Goal: Task Accomplishment & Management: Manage account settings

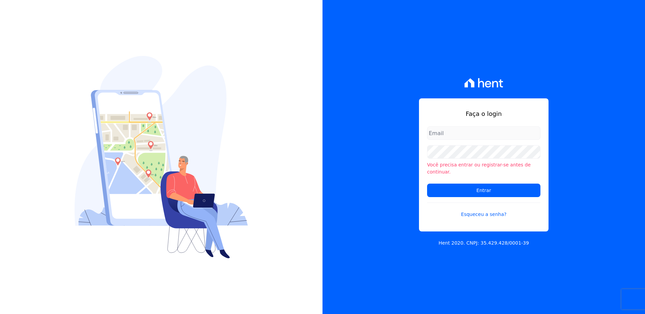
click at [450, 136] on input "email" at bounding box center [483, 132] width 113 height 13
type input "[PERSON_NAME][EMAIL_ADDRESS][DOMAIN_NAME]"
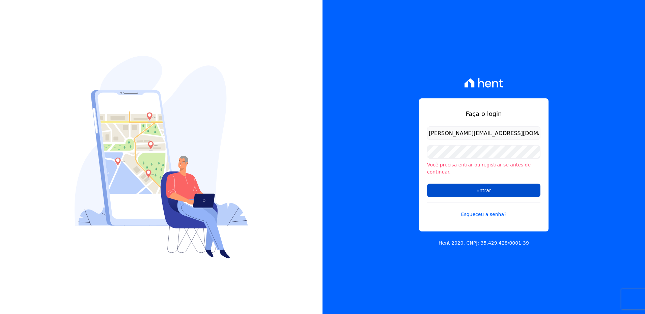
click at [469, 189] on input "Entrar" at bounding box center [483, 190] width 113 height 13
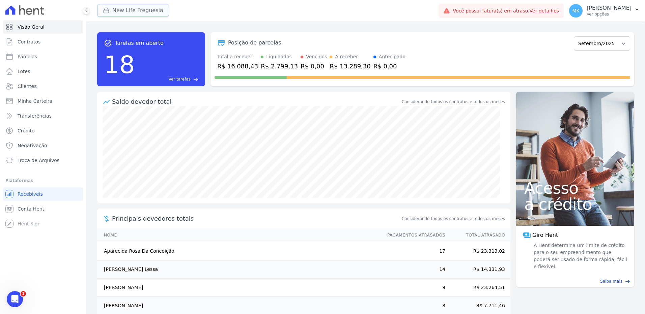
click at [144, 13] on button "New Life Freguesia" at bounding box center [133, 10] width 72 height 13
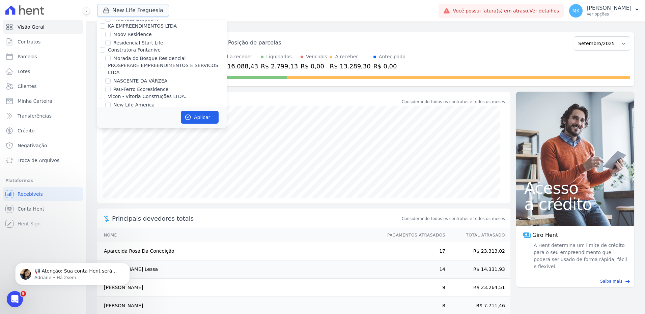
scroll to position [2643, 0]
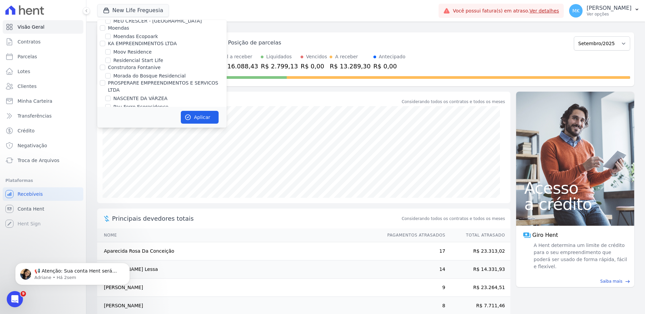
click at [110, 128] on input "New Life Freguesia" at bounding box center [107, 130] width 5 height 5
checkbox input "false"
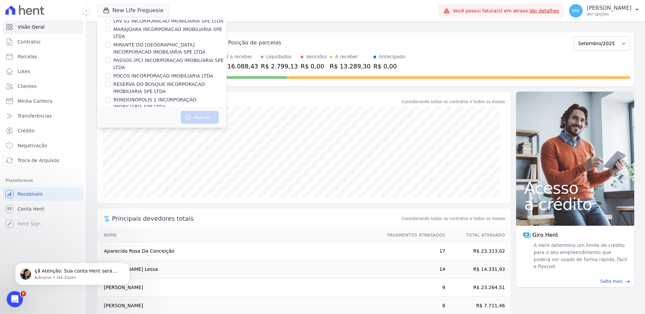
scroll to position [3020, 0]
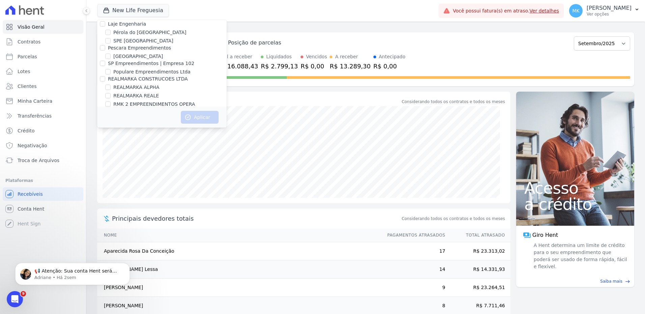
click at [102, 124] on input "Reserva Vale dos Ipes Empreendimento" at bounding box center [102, 126] width 5 height 5
checkbox input "true"
click at [204, 115] on button "Aplicar" at bounding box center [200, 117] width 38 height 13
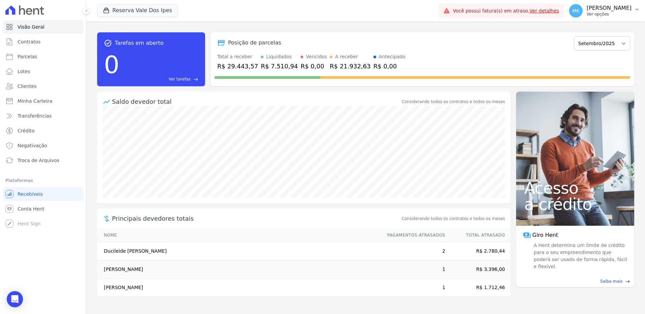
click at [615, 7] on p "[PERSON_NAME]" at bounding box center [609, 8] width 45 height 7
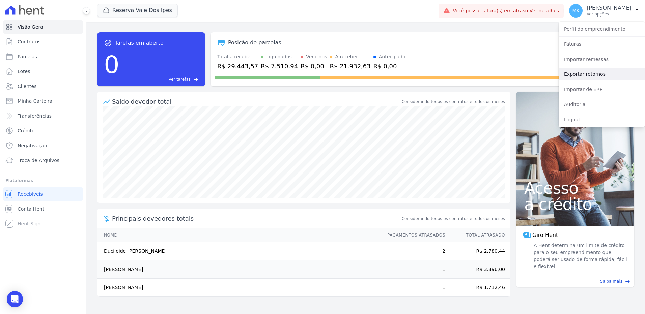
click at [586, 74] on link "Exportar retornos" at bounding box center [602, 74] width 86 height 12
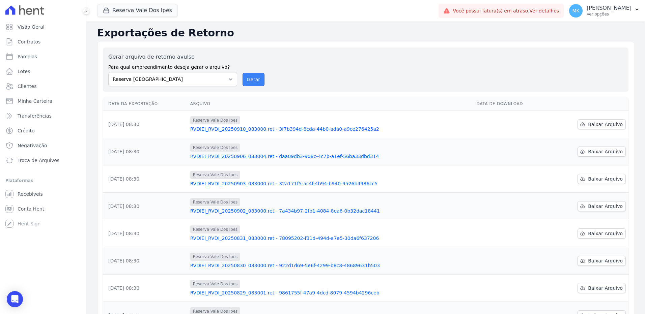
click at [254, 80] on button "Gerar" at bounding box center [254, 79] width 22 height 13
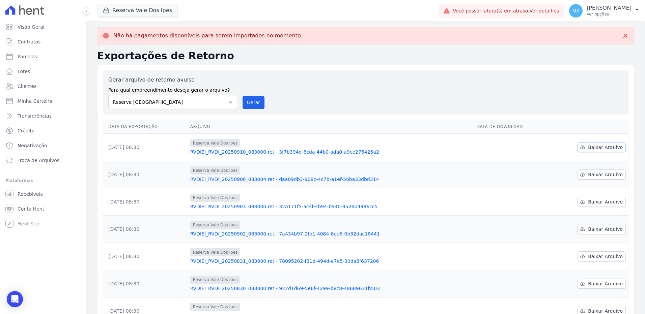
click at [607, 146] on span "Baixar Arquivo" at bounding box center [605, 147] width 35 height 7
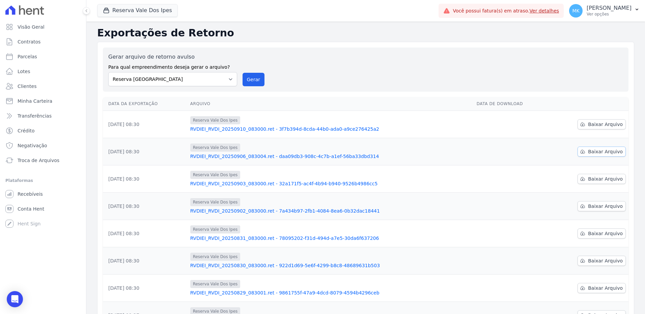
click at [604, 151] on span "Baixar Arquivo" at bounding box center [605, 151] width 35 height 7
click at [609, 205] on span "Baixar Arquivo" at bounding box center [605, 206] width 35 height 7
click at [38, 40] on span "Contratos" at bounding box center [29, 41] width 23 height 7
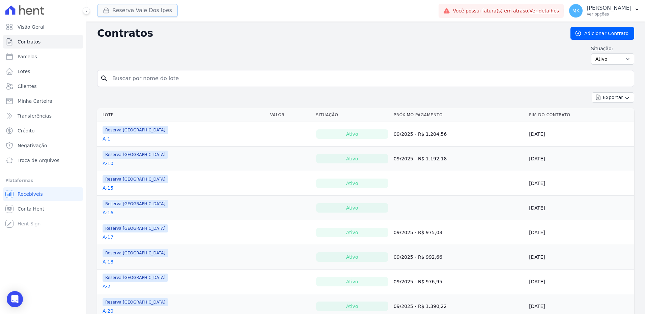
click at [121, 10] on button "Reserva Vale Dos Ipes" at bounding box center [137, 10] width 81 height 13
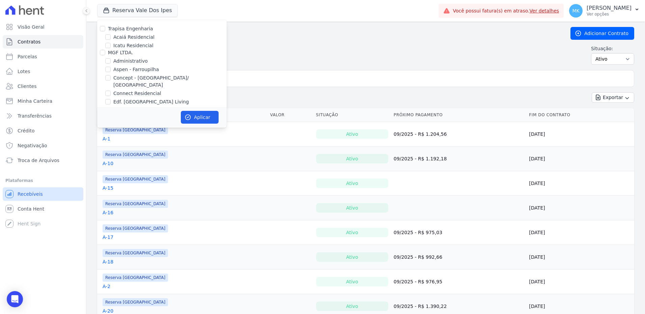
click at [29, 195] on span "Recebíveis" at bounding box center [30, 194] width 25 height 7
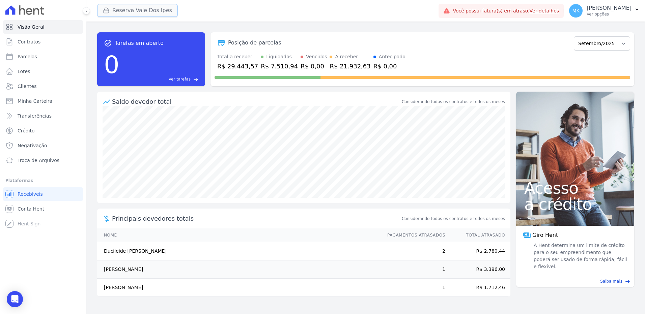
click at [127, 7] on button "Reserva Vale Dos Ipes" at bounding box center [137, 10] width 81 height 13
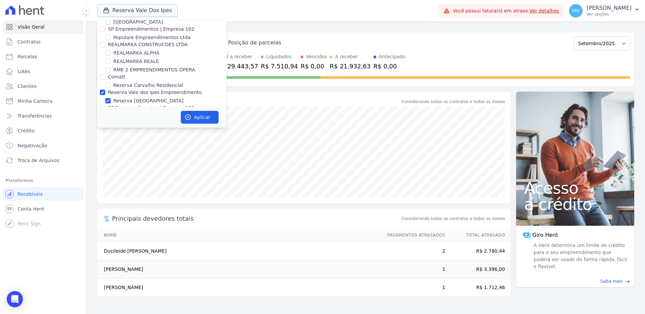
scroll to position [3052, 0]
click at [100, 92] on input "Reserva Vale dos Ipes Empreendimento" at bounding box center [102, 94] width 5 height 5
checkbox input "false"
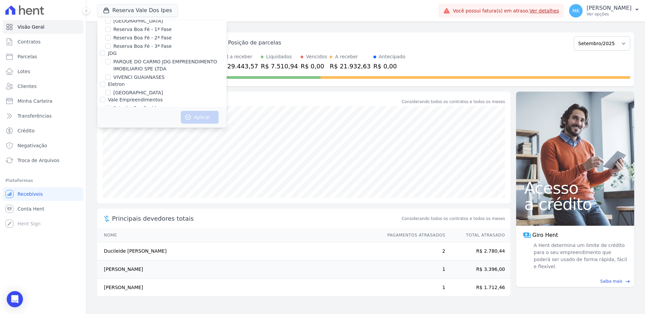
scroll to position [1891, 0]
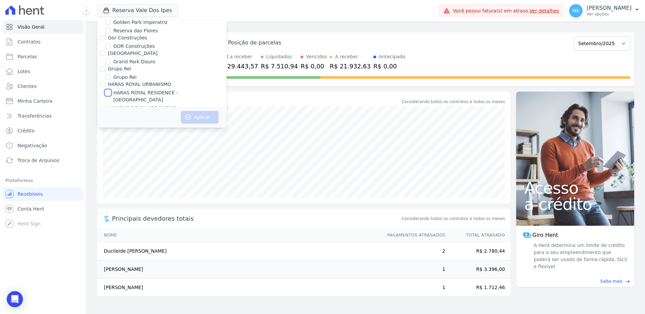
click at [109, 90] on input "HARAS ROYAL RESIDENCE - [GEOGRAPHIC_DATA]" at bounding box center [107, 92] width 5 height 5
checkbox input "true"
click at [203, 116] on button "Aplicar" at bounding box center [200, 117] width 38 height 13
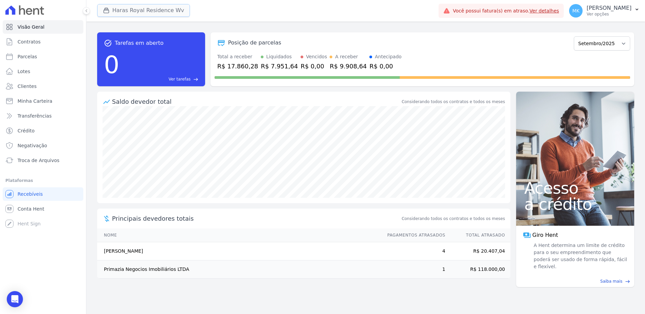
click at [166, 10] on button "Haras Royal Residence Wv" at bounding box center [143, 10] width 93 height 13
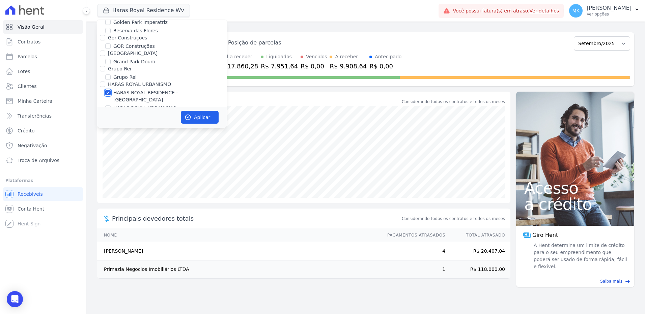
click at [108, 90] on input "HARAS ROYAL RESIDENCE - [GEOGRAPHIC_DATA]" at bounding box center [107, 92] width 5 height 5
checkbox input "false"
click at [108, 106] on input "HARAS ROYAL URBANISMO" at bounding box center [107, 108] width 5 height 5
checkbox input "true"
click at [200, 121] on button "Aplicar" at bounding box center [200, 117] width 38 height 13
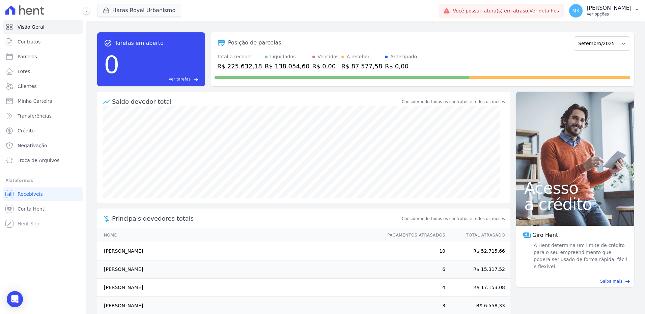
click at [606, 8] on p "[PERSON_NAME]" at bounding box center [609, 8] width 45 height 7
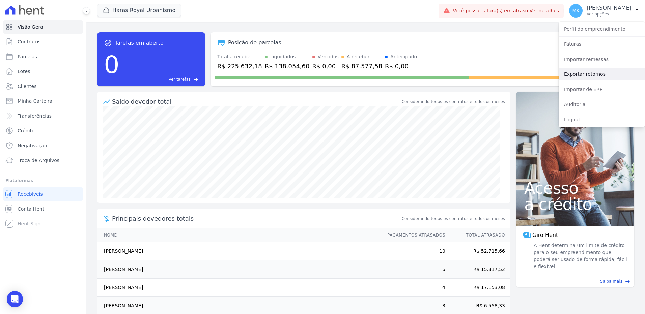
click at [584, 76] on link "Exportar retornos" at bounding box center [602, 74] width 86 height 12
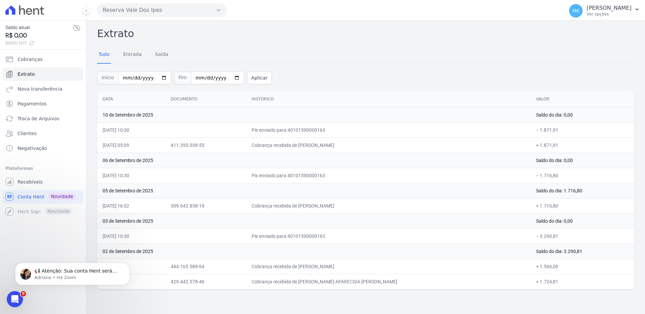
click at [179, 116] on td "10 de Setembro de 2025" at bounding box center [313, 114] width 433 height 15
click at [105, 127] on td "10/09/2025, 10:30" at bounding box center [131, 129] width 68 height 15
drag, startPoint x: 103, startPoint y: 129, endPoint x: 422, endPoint y: 293, distance: 358.9
click at [422, 293] on div "Extrato Tudo Entrada Saída Início 2025-09-01 Fim 2025-09-10 Aplicar Data Docume…" at bounding box center [365, 168] width 559 height 294
copy table "Data Documento Histórico Valor 10 de Setembro de 2025 Saldo do dia: 0,00"
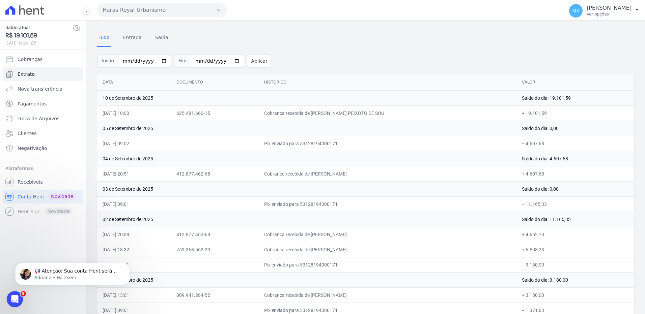
scroll to position [26, 0]
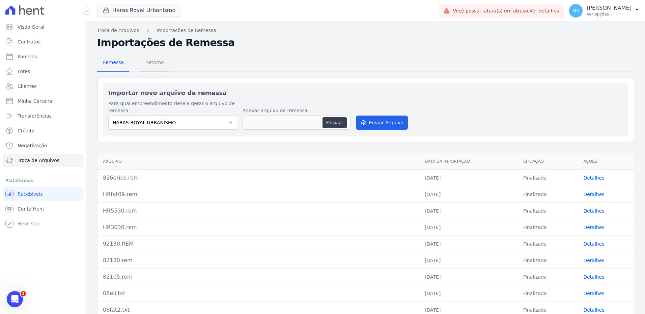
click at [150, 62] on span "Retorno" at bounding box center [154, 62] width 27 height 13
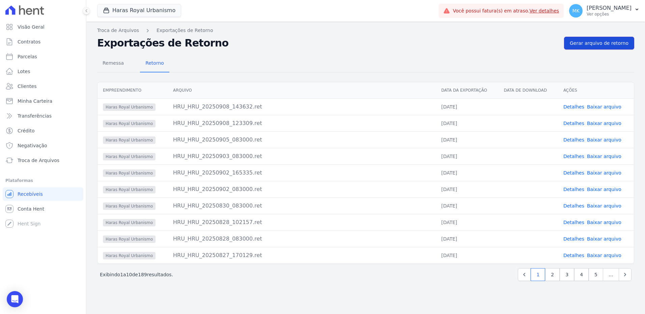
click at [615, 44] on span "Gerar arquivo de retorno" at bounding box center [599, 43] width 59 height 7
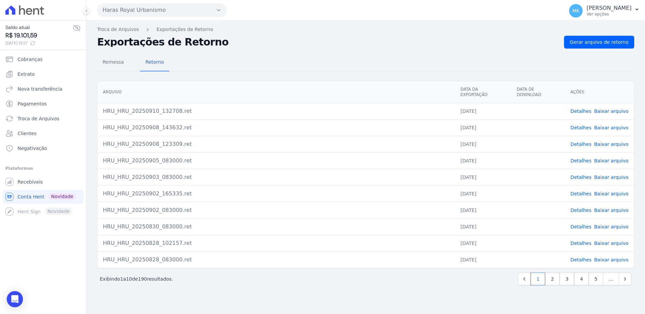
click at [617, 109] on link "Baixar arquivo" at bounding box center [611, 111] width 34 height 5
